Goal: Information Seeking & Learning: Understand process/instructions

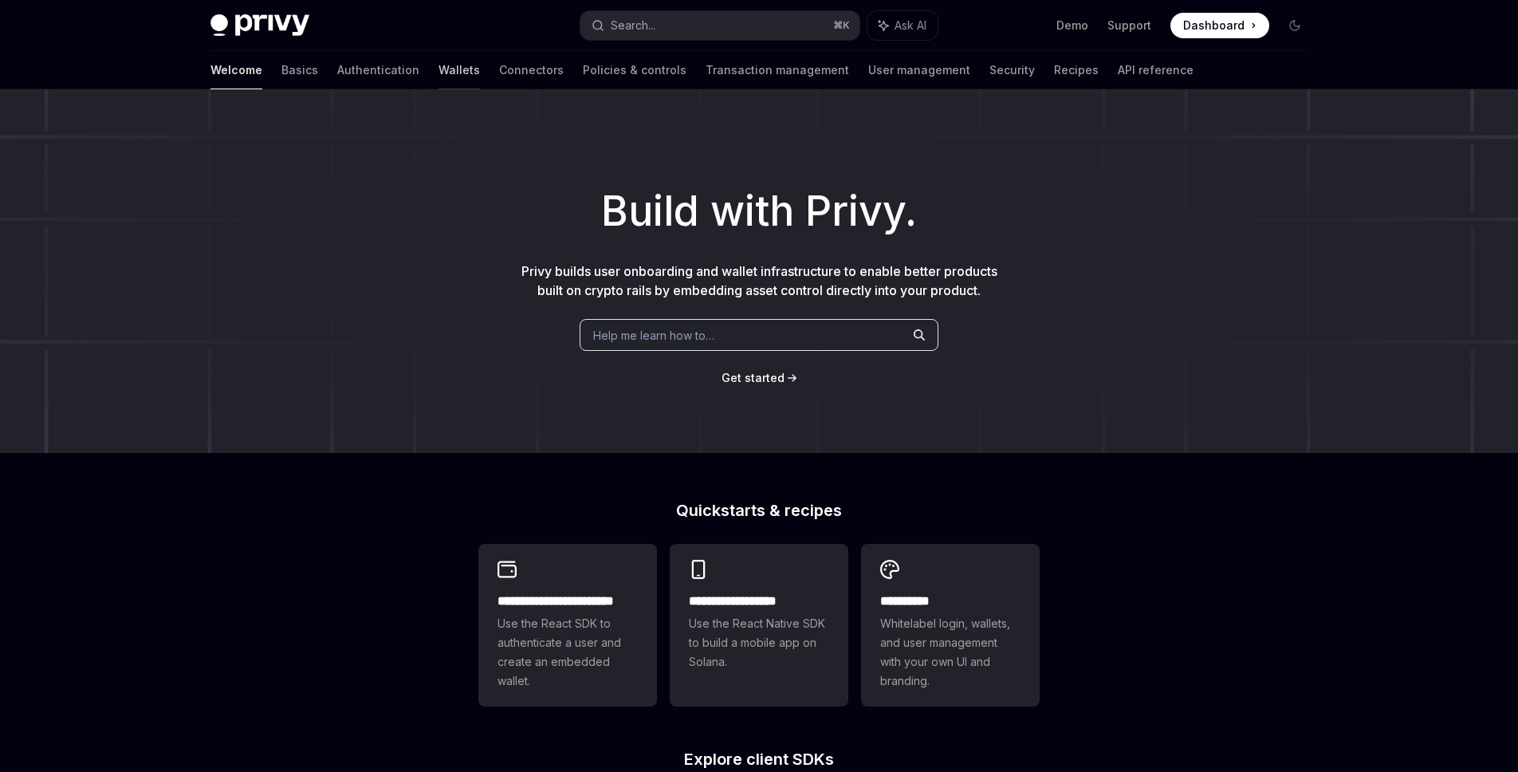
click at [439, 65] on link "Wallets" at bounding box center [459, 70] width 41 height 38
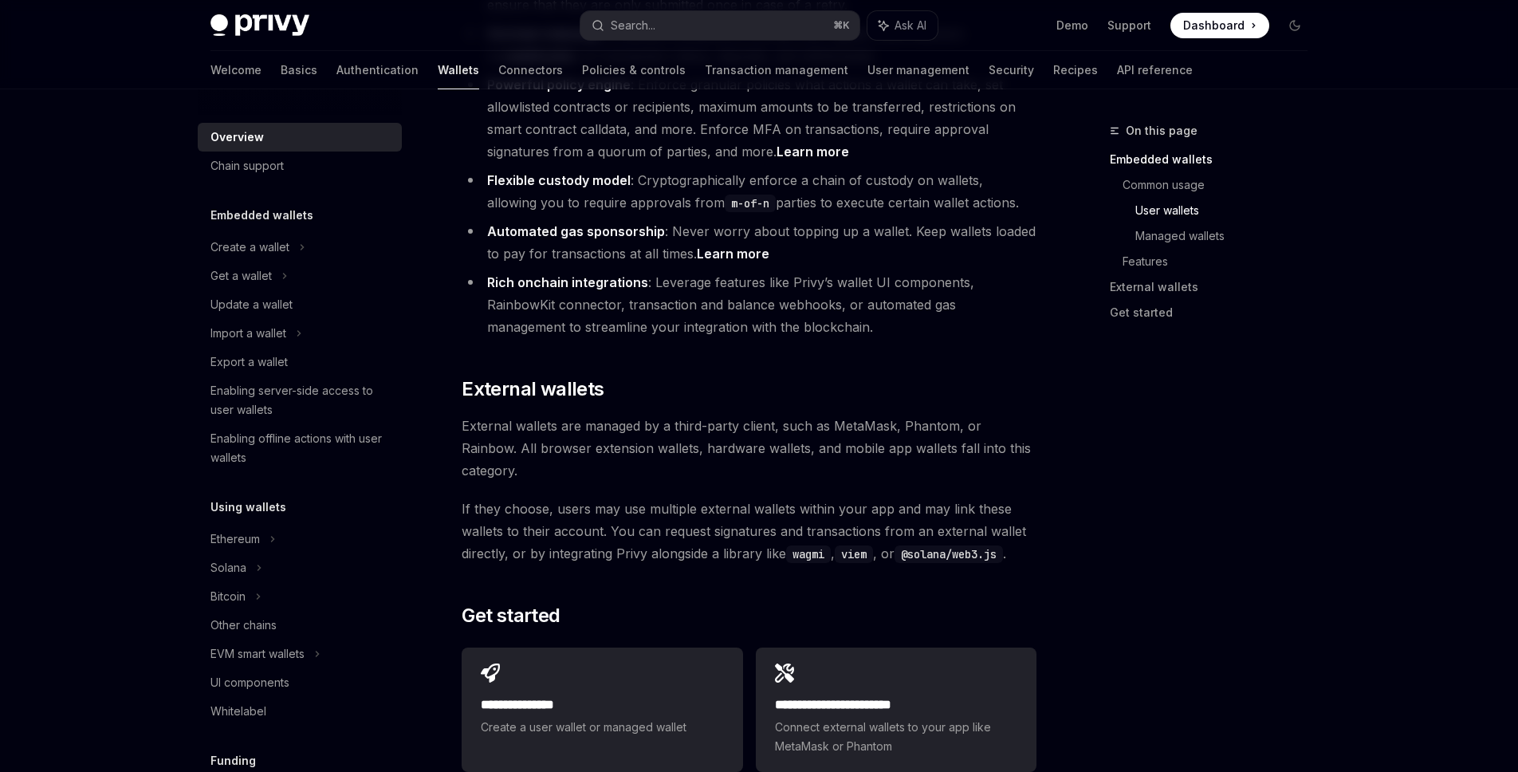
scroll to position [2403, 0]
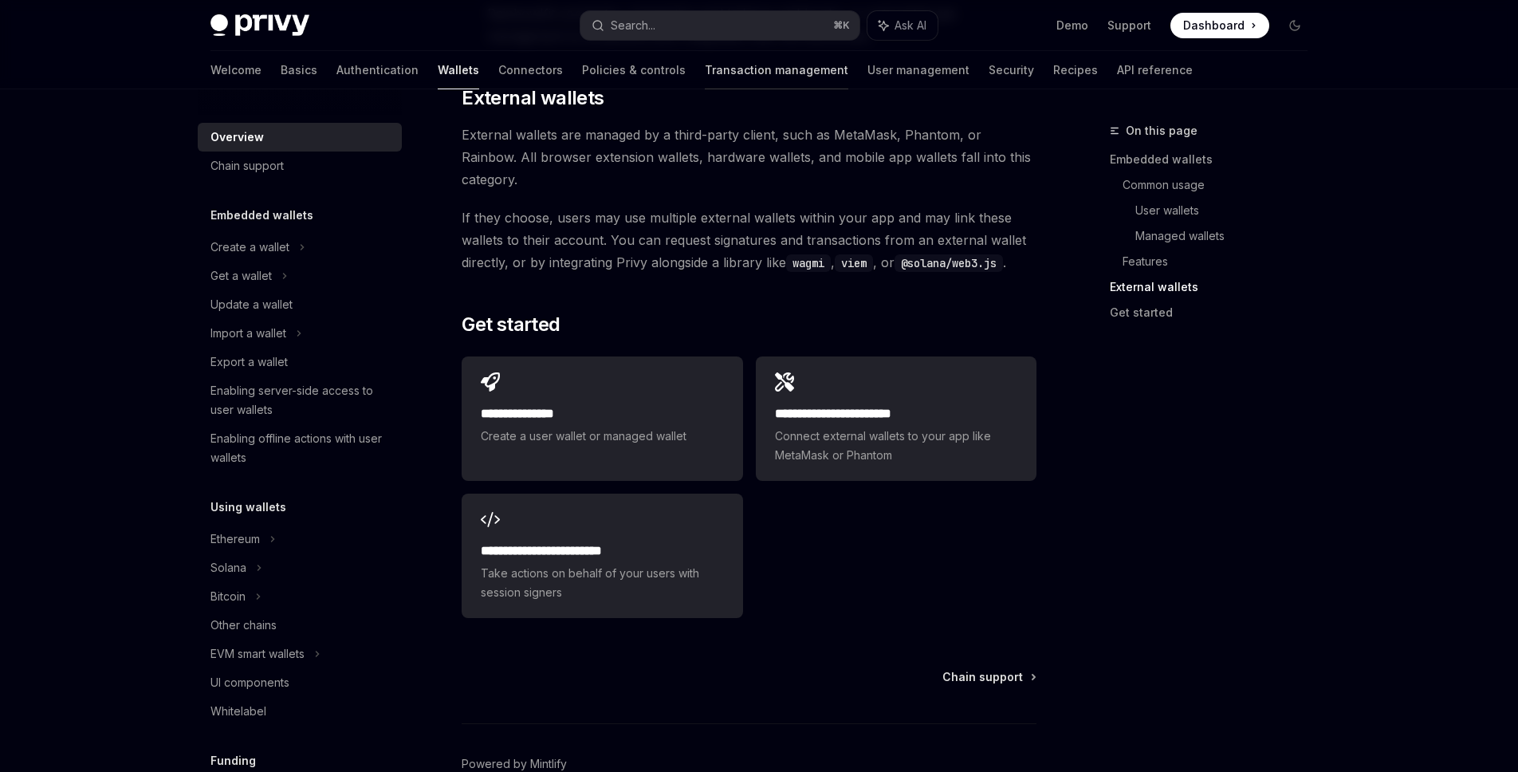
click at [705, 70] on link "Transaction management" at bounding box center [777, 70] width 144 height 38
type textarea "*"
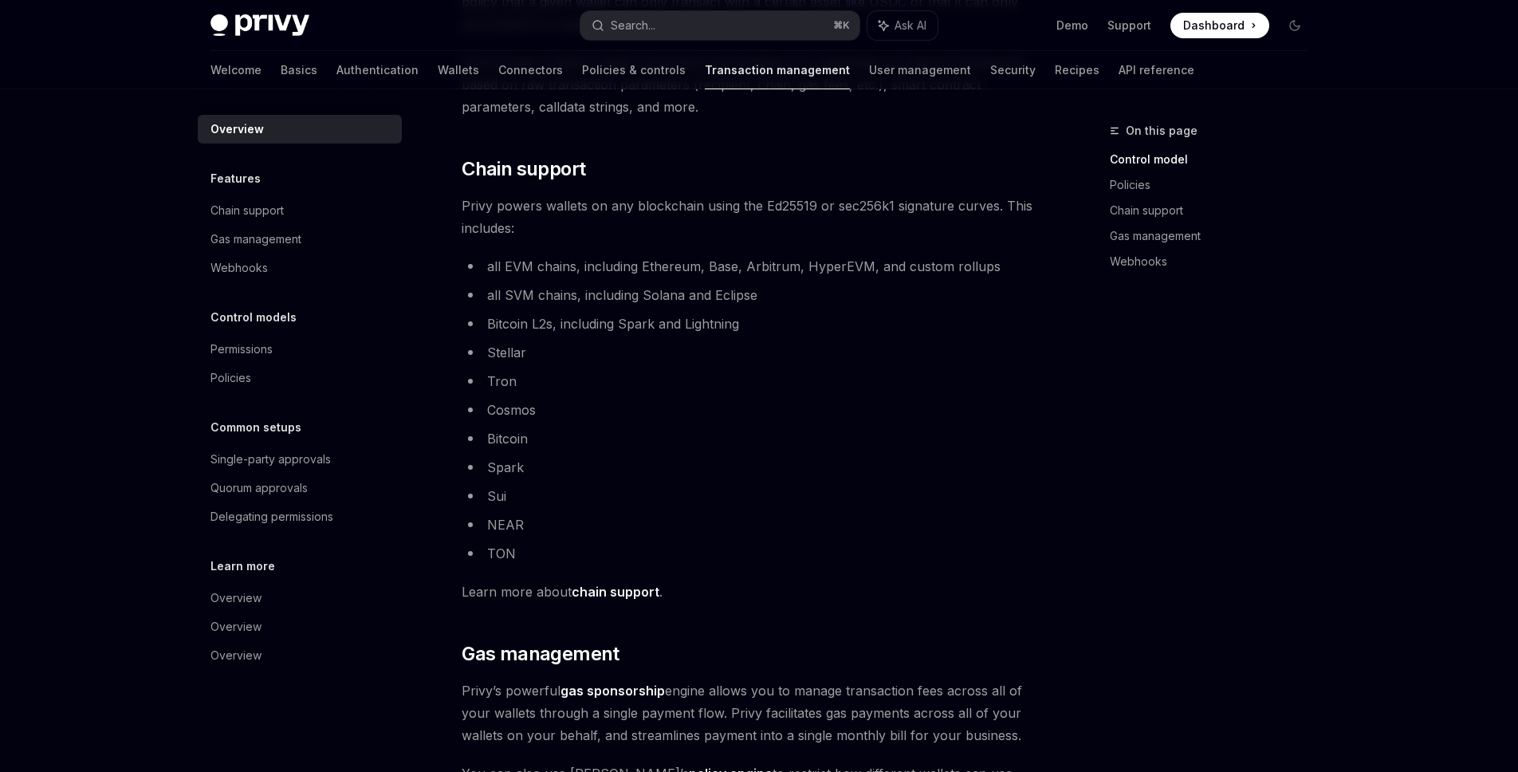
scroll to position [861, 0]
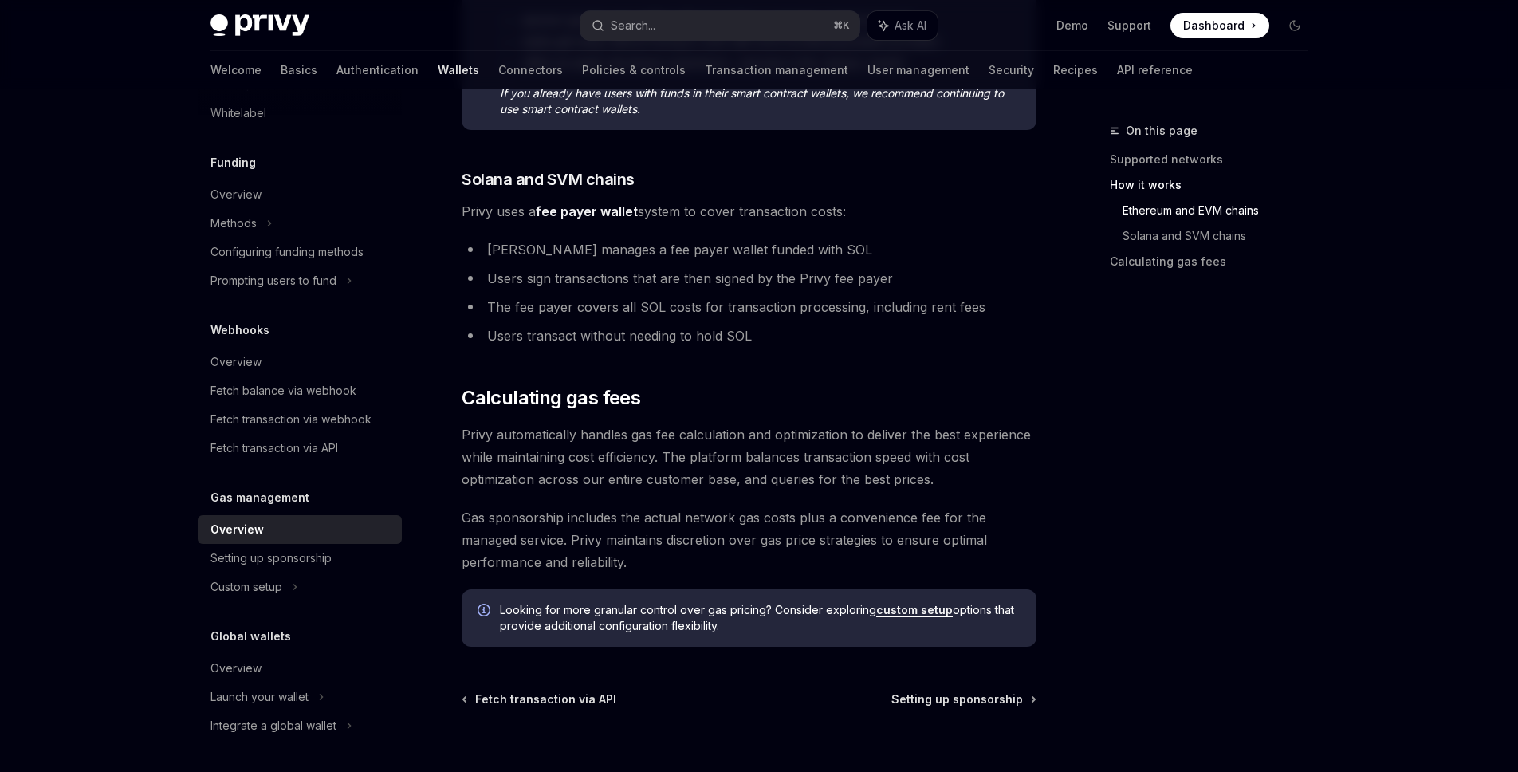
scroll to position [986, 0]
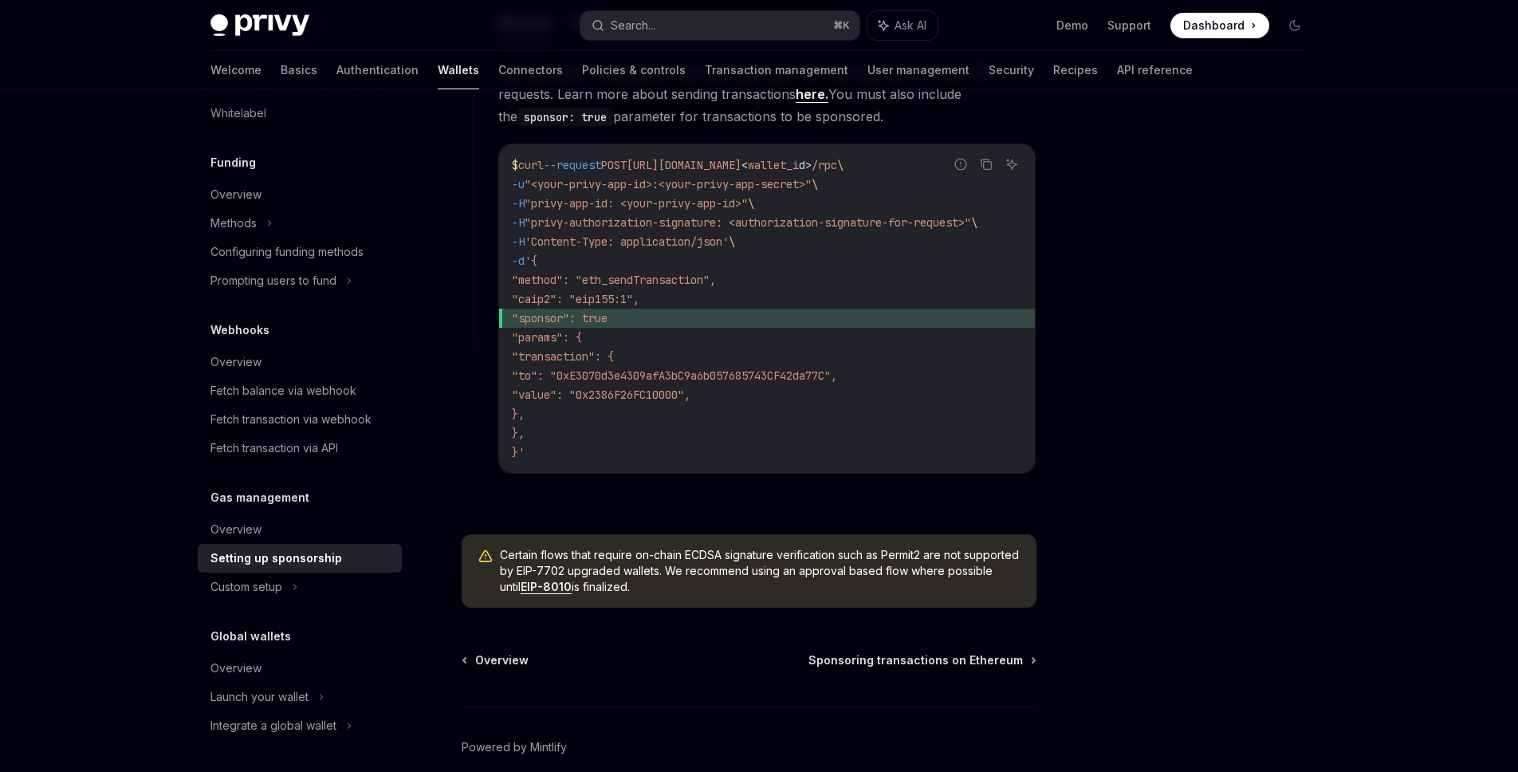
scroll to position [1105, 0]
drag, startPoint x: 712, startPoint y: 589, endPoint x: 498, endPoint y: 555, distance: 216.3
click at [497, 555] on div "Certain flows that require on-chain ECDSA signature verification such as Permit…" at bounding box center [749, 568] width 575 height 73
copy span "Certain flows that require on-chain ECDSA signature verification such as Permit…"
click at [910, 514] on div "**********" at bounding box center [755, 176] width 564 height 673
